Goal: Check status: Check status

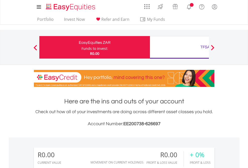
scroll to position [48, 79]
click at [82, 47] on div "Funds to invest:" at bounding box center [95, 48] width 27 height 5
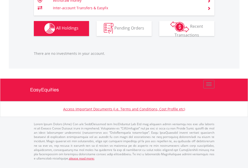
scroll to position [48, 79]
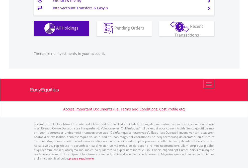
scroll to position [48, 79]
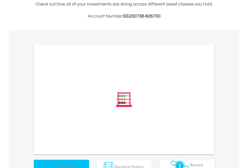
click at [56, 164] on span "All Holdings" at bounding box center [67, 167] width 22 height 6
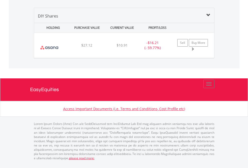
scroll to position [48, 79]
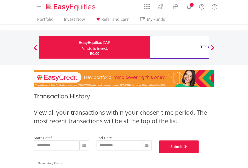
click at [199, 153] on button "Submit" at bounding box center [179, 147] width 40 height 13
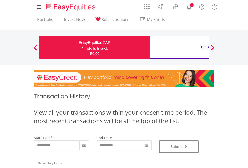
click at [179, 47] on div "TFSA" at bounding box center [205, 47] width 105 height 7
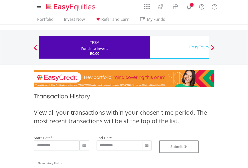
type input "**********"
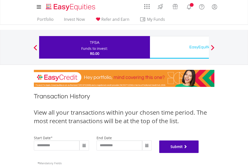
click at [199, 153] on button "Submit" at bounding box center [179, 147] width 40 height 13
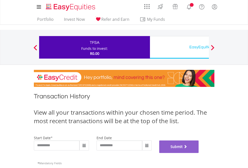
scroll to position [204, 0]
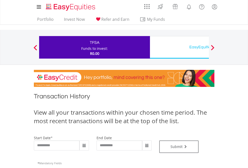
click at [179, 47] on div "EasyEquities USD" at bounding box center [205, 47] width 105 height 7
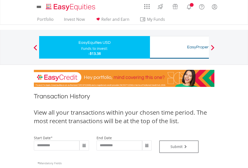
type input "**********"
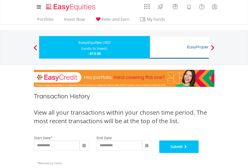
click at [199, 153] on button "Submit" at bounding box center [179, 147] width 40 height 13
